Goal: Transaction & Acquisition: Purchase product/service

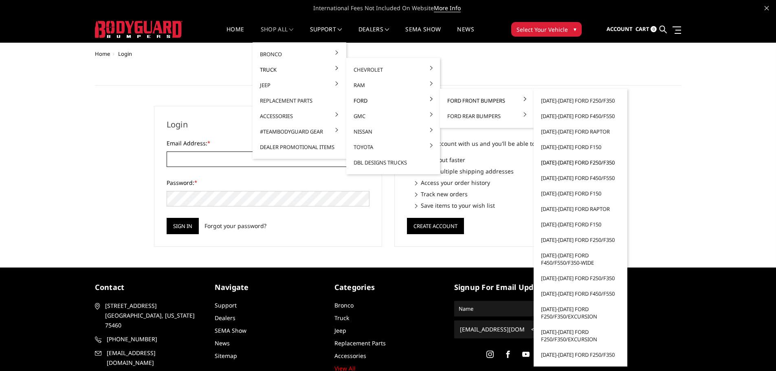
type input "[EMAIL_ADDRESS][DOMAIN_NAME]"
click at [573, 163] on link "[DATE]-[DATE] Ford F250/F350" at bounding box center [580, 162] width 87 height 15
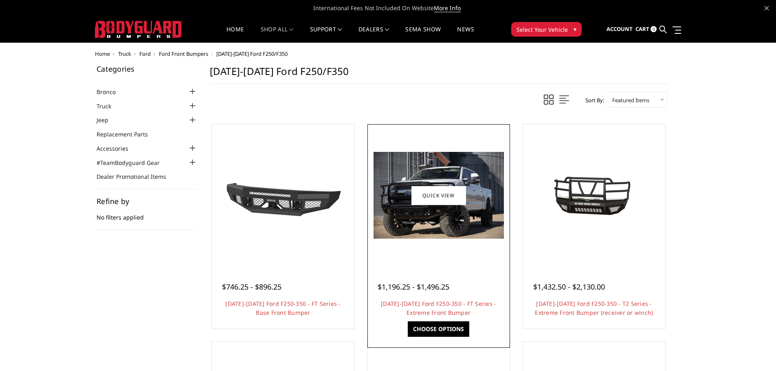
click at [454, 217] on img at bounding box center [439, 195] width 130 height 87
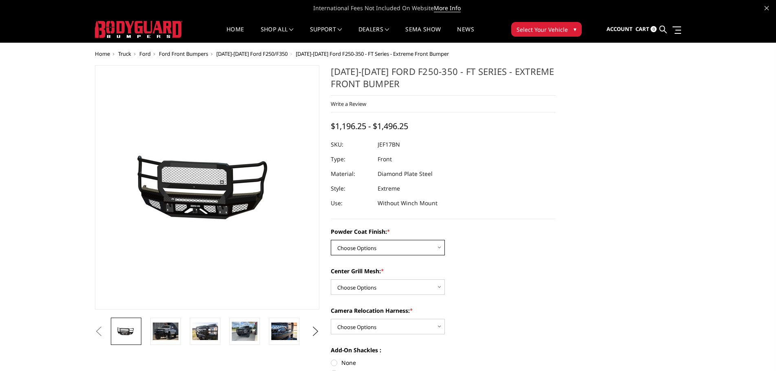
click at [389, 246] on select "Choose Options Bare Metal Gloss Black Powder Coat Textured Black Powder Coat" at bounding box center [388, 247] width 114 height 15
select select "3221"
click at [331, 240] on select "Choose Options Bare Metal Gloss Black Powder Coat Textured Black Powder Coat" at bounding box center [388, 247] width 114 height 15
click at [387, 286] on select "Choose Options WITH Expanded Metal in Center Grill WITHOUT Expanded Metal in Ce…" at bounding box center [388, 287] width 114 height 15
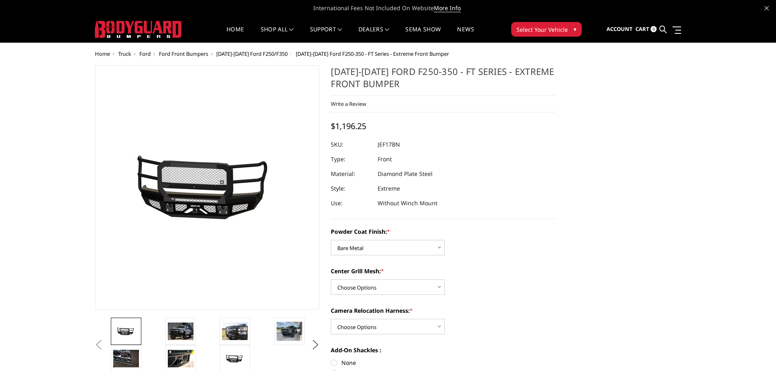
click at [144, 55] on span "Ford" at bounding box center [144, 53] width 11 height 7
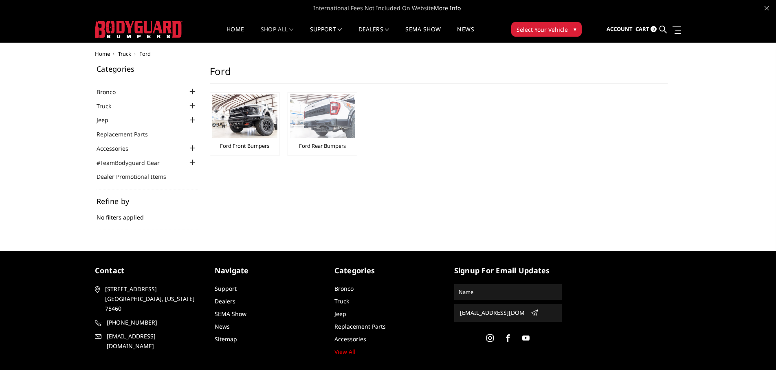
click at [315, 120] on img at bounding box center [322, 117] width 65 height 44
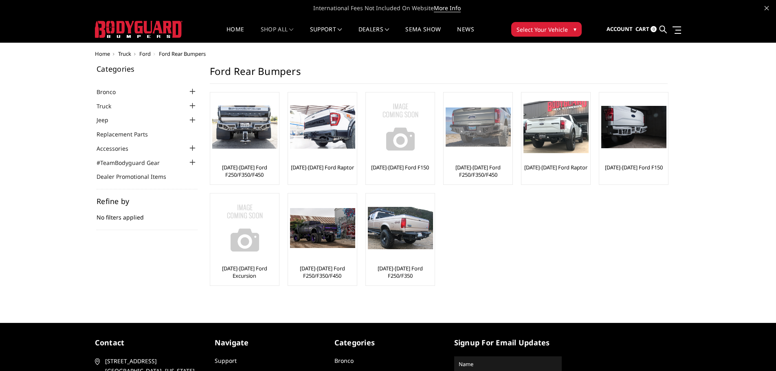
click at [476, 167] on link "[DATE]-[DATE] Ford F250/F350/F450" at bounding box center [478, 171] width 65 height 15
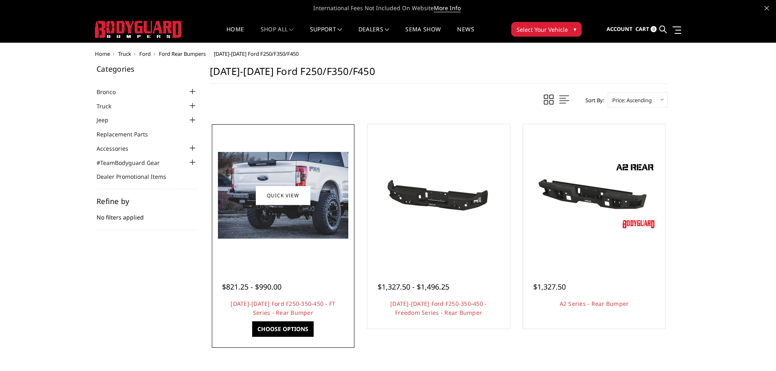
click at [329, 213] on img at bounding box center [283, 195] width 130 height 87
